Goal: Information Seeking & Learning: Find specific fact

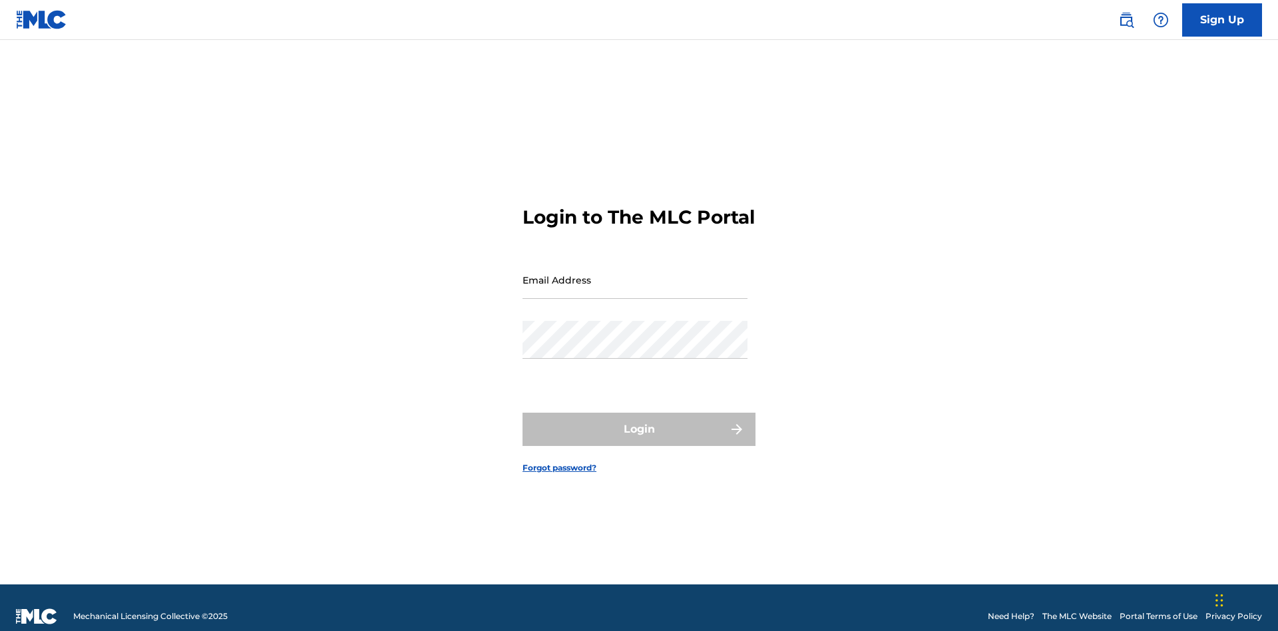
scroll to position [17, 0]
click at [635, 274] on input "Email Address" at bounding box center [634, 280] width 225 height 38
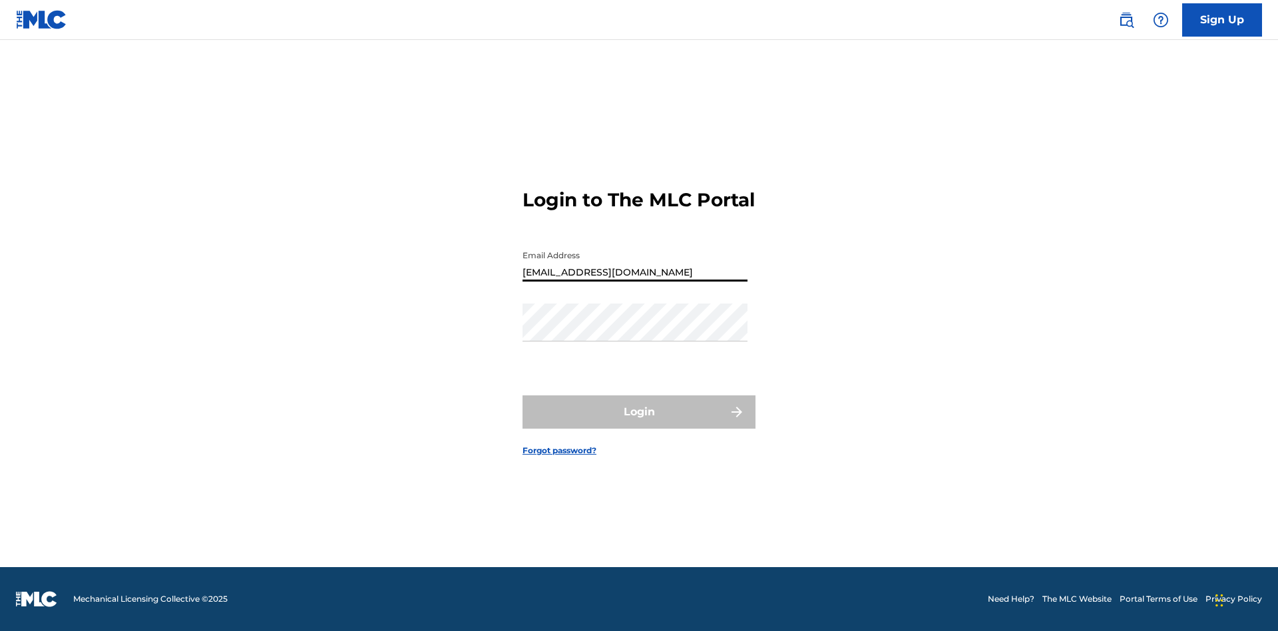
type input "Duke.McTesterson@gmail.com"
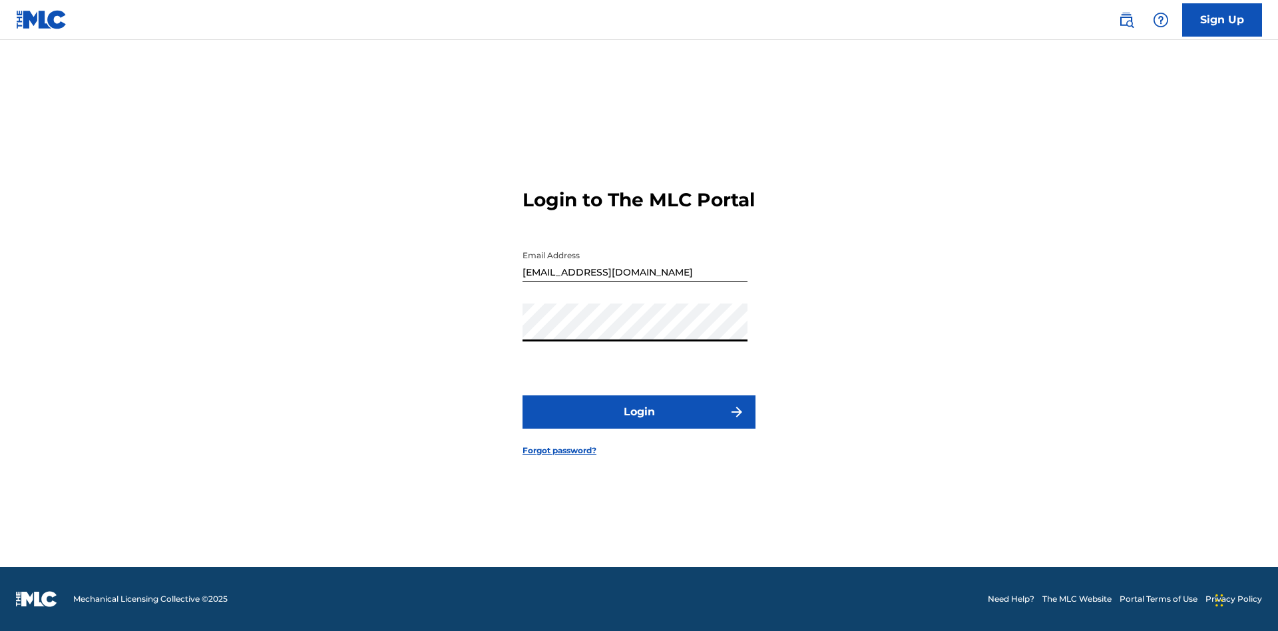
click at [639, 423] on button "Login" at bounding box center [638, 411] width 233 height 33
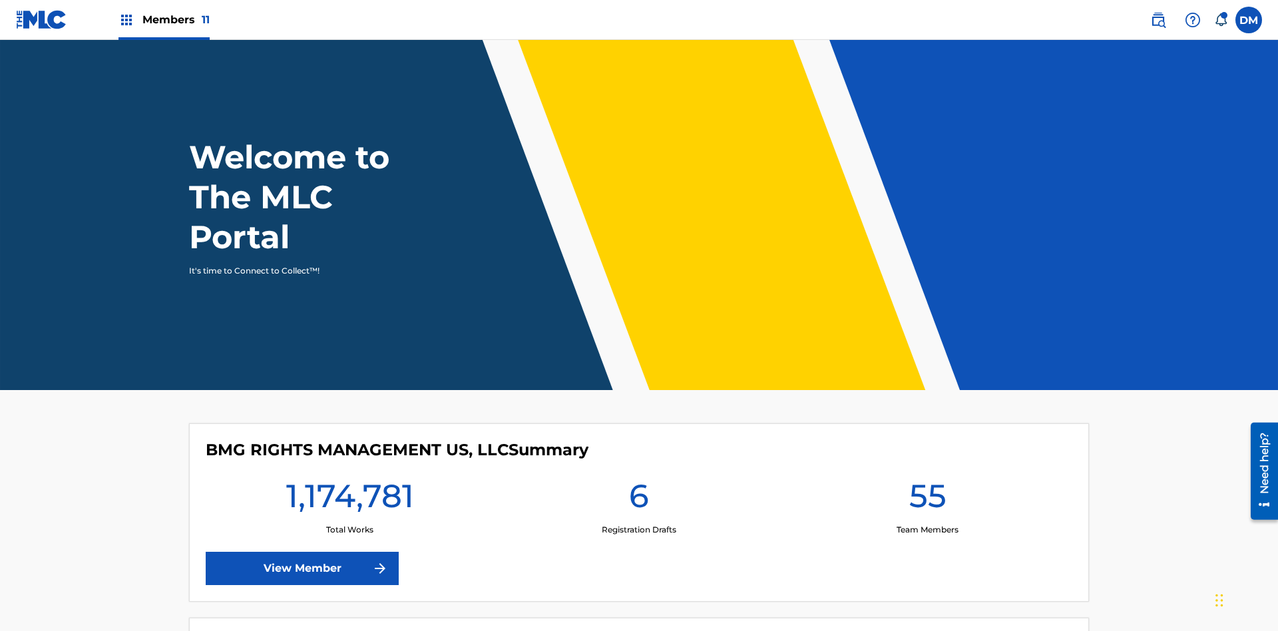
scroll to position [57, 0]
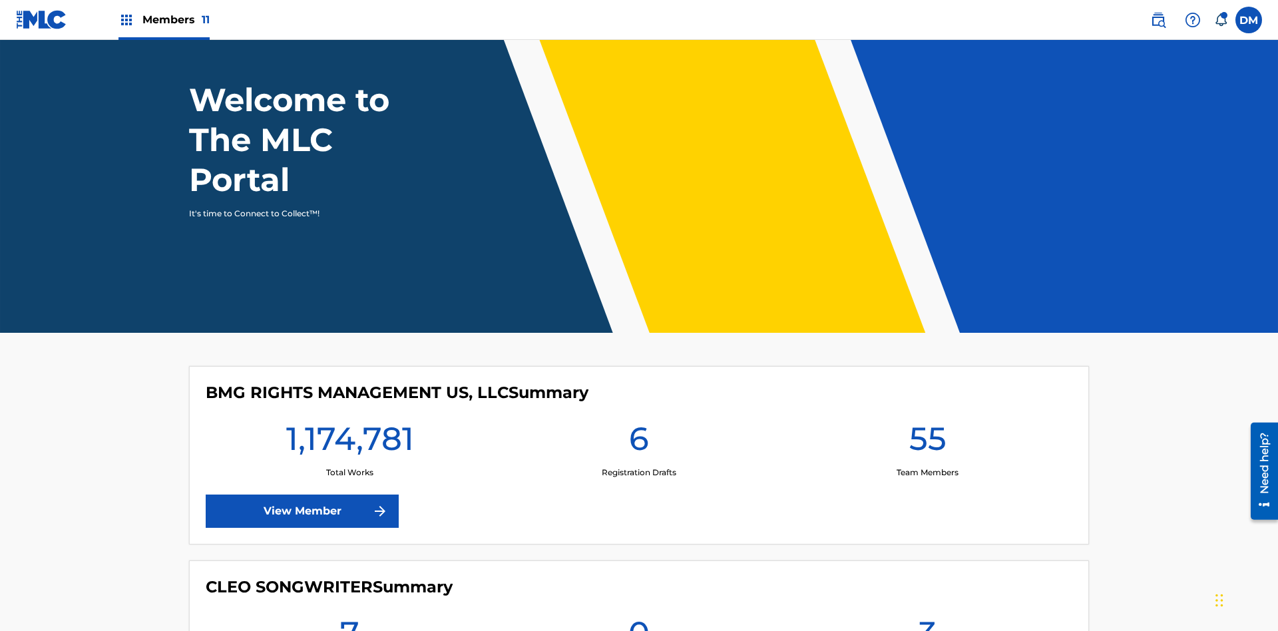
click at [164, 19] on span "Members 11" at bounding box center [175, 19] width 67 height 15
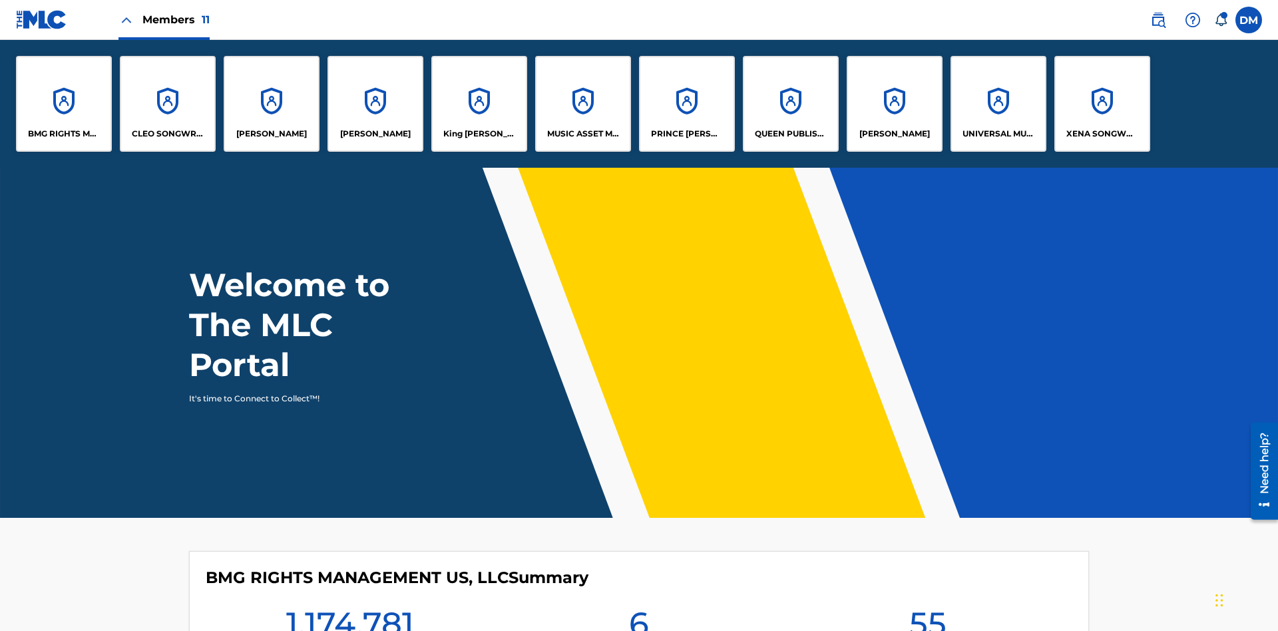
click at [479, 134] on p "King McTesterson" at bounding box center [479, 134] width 73 height 12
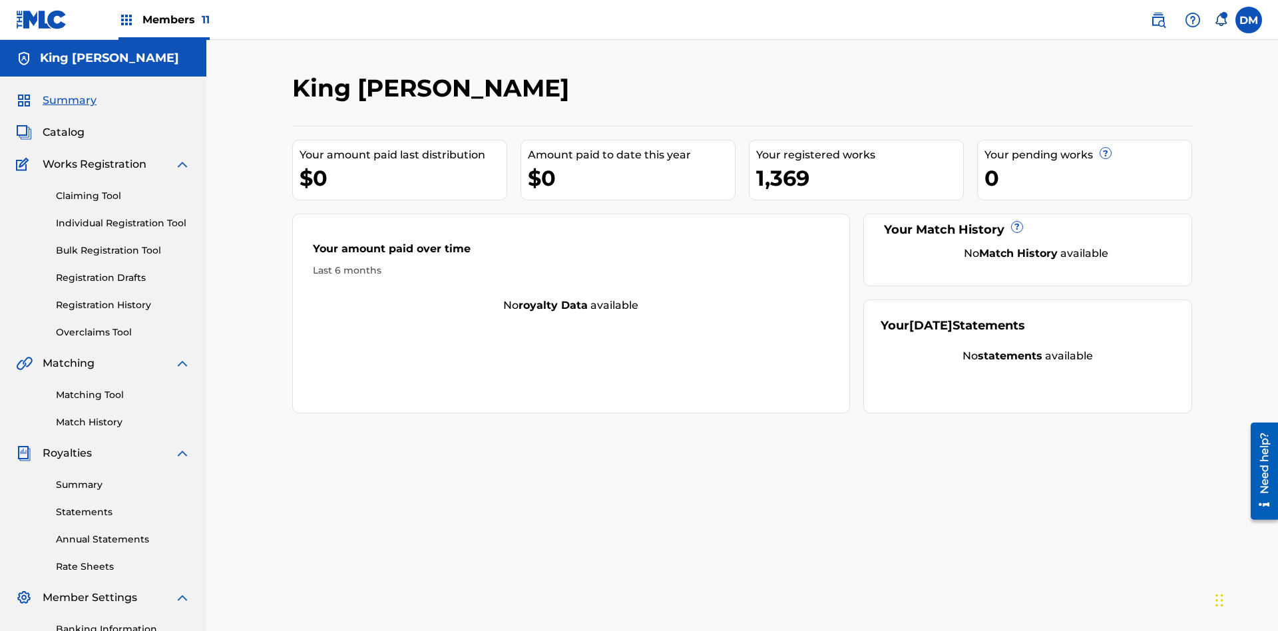
click at [63, 124] on span "Catalog" at bounding box center [64, 132] width 42 height 16
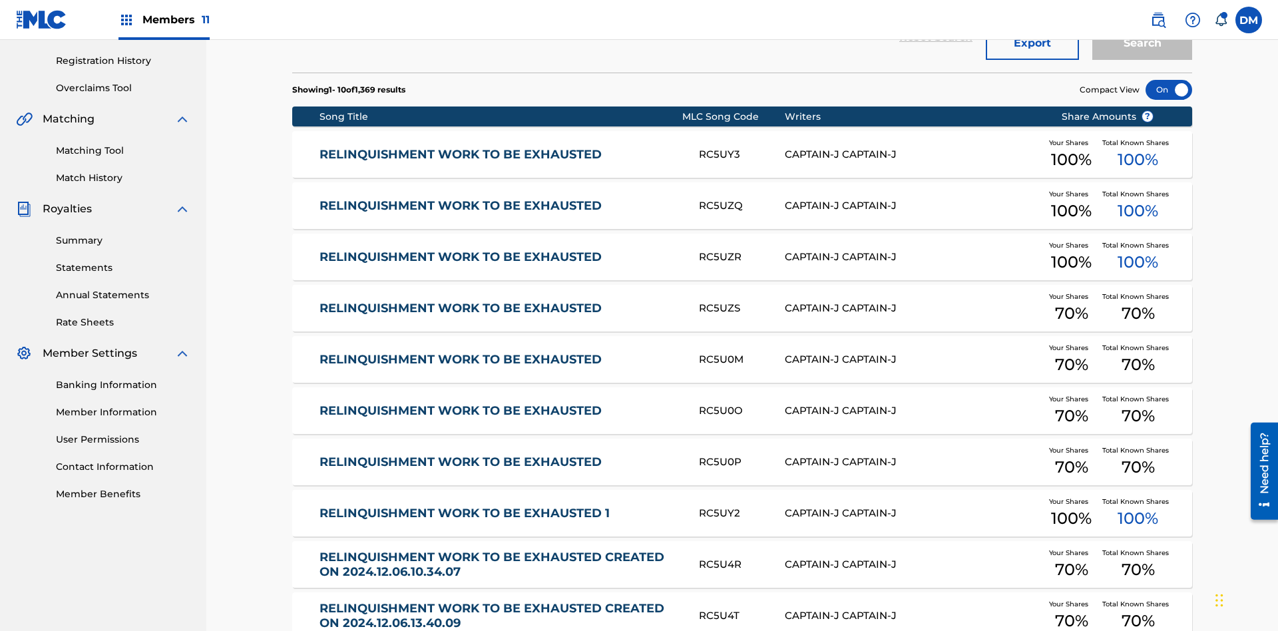
click at [1169, 90] on div at bounding box center [1168, 90] width 47 height 20
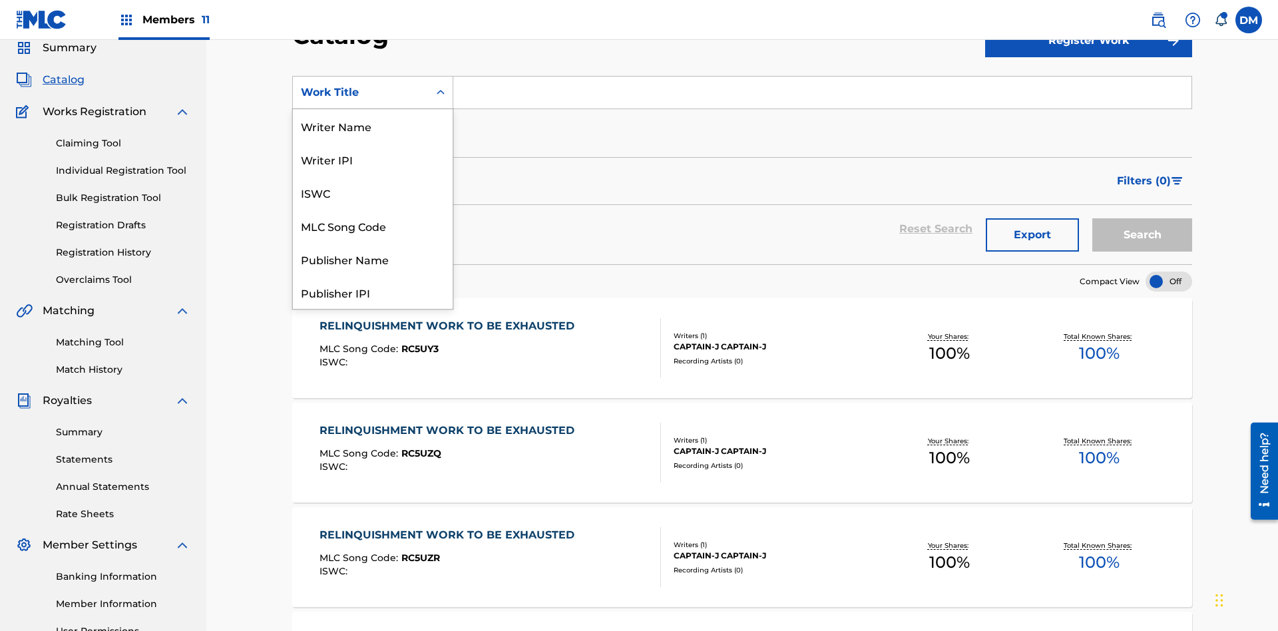
scroll to position [200, 0]
click at [373, 292] on div "Work Title" at bounding box center [373, 292] width 160 height 33
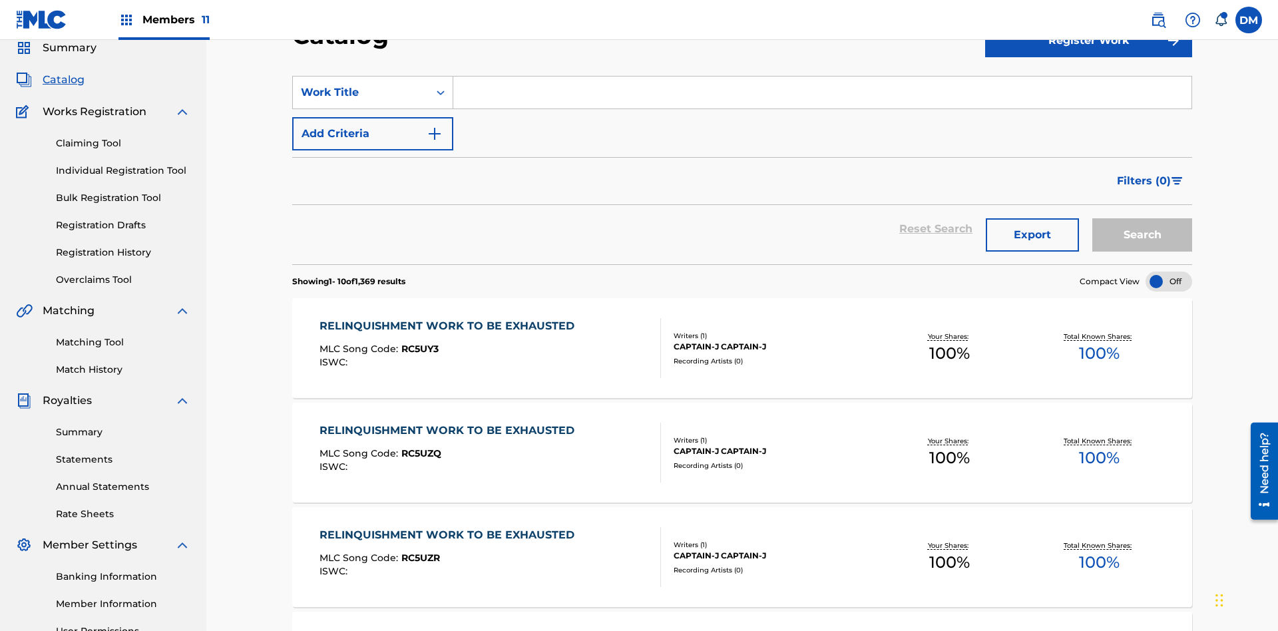
click at [822, 96] on input "Search Form" at bounding box center [822, 93] width 738 height 32
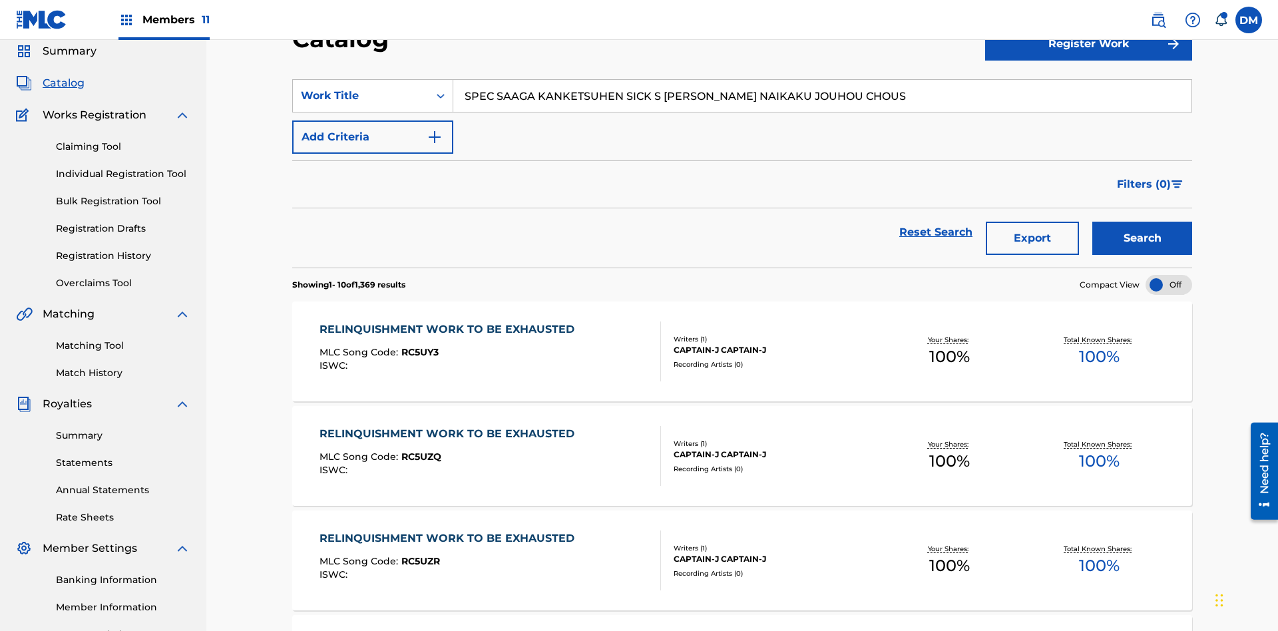
scroll to position [191, 0]
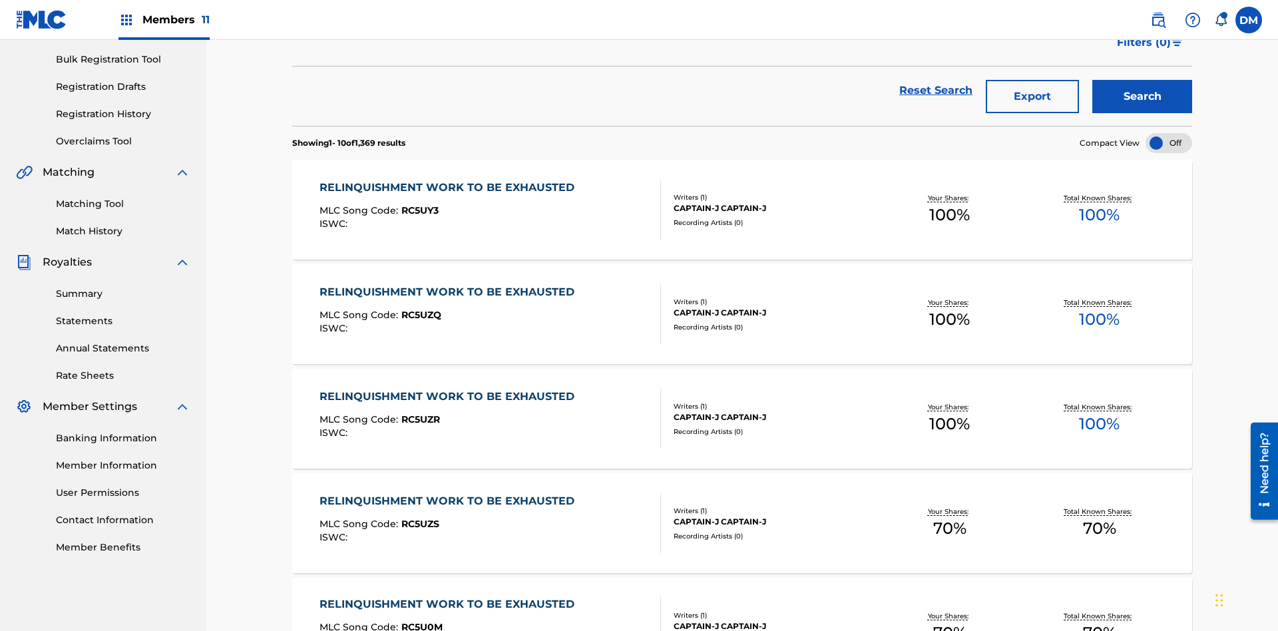
type input "SPEC SAAGA KANKETSUHEN SICK S JONO SHOU NAIKAKU JOUHOU CHOUS"
click at [1142, 97] on button "Search" at bounding box center [1142, 96] width 100 height 33
click at [1169, 133] on div at bounding box center [1168, 143] width 47 height 20
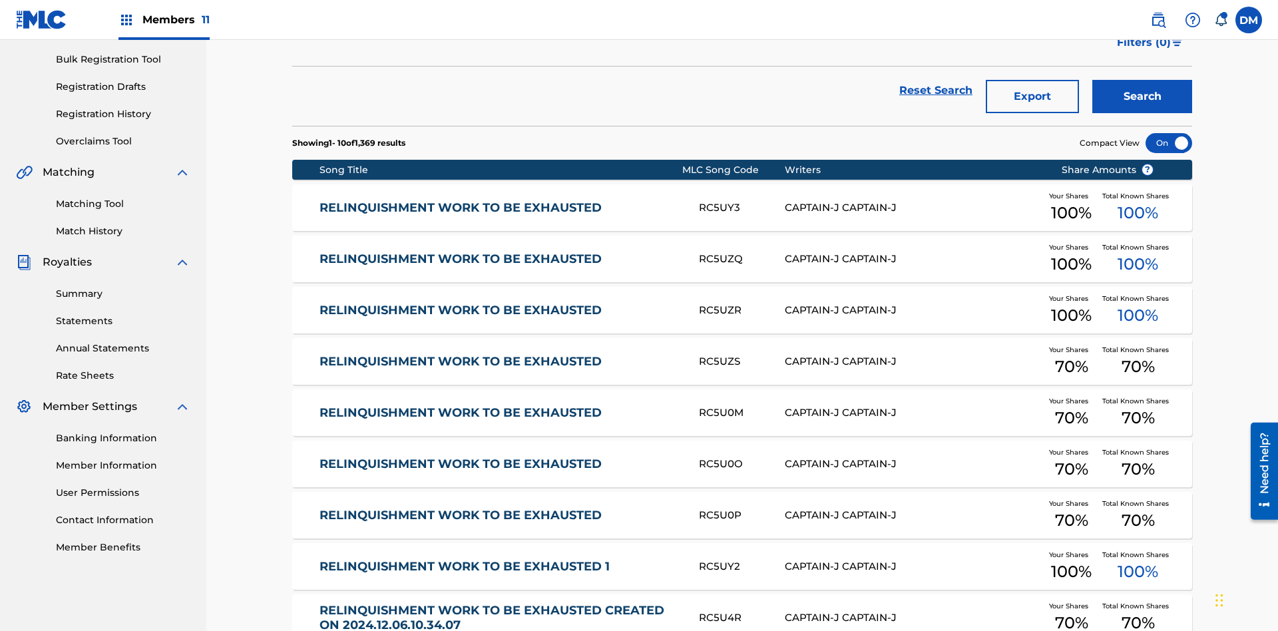
scroll to position [244, 0]
